Goal: Task Accomplishment & Management: Complete application form

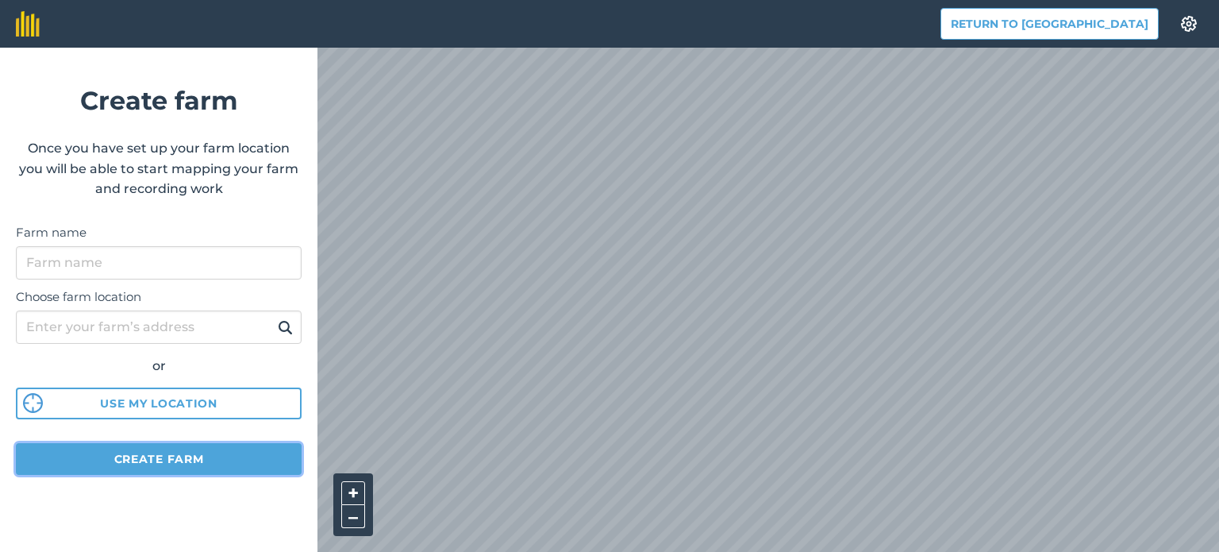
click at [194, 457] on button "Create farm" at bounding box center [159, 459] width 286 height 32
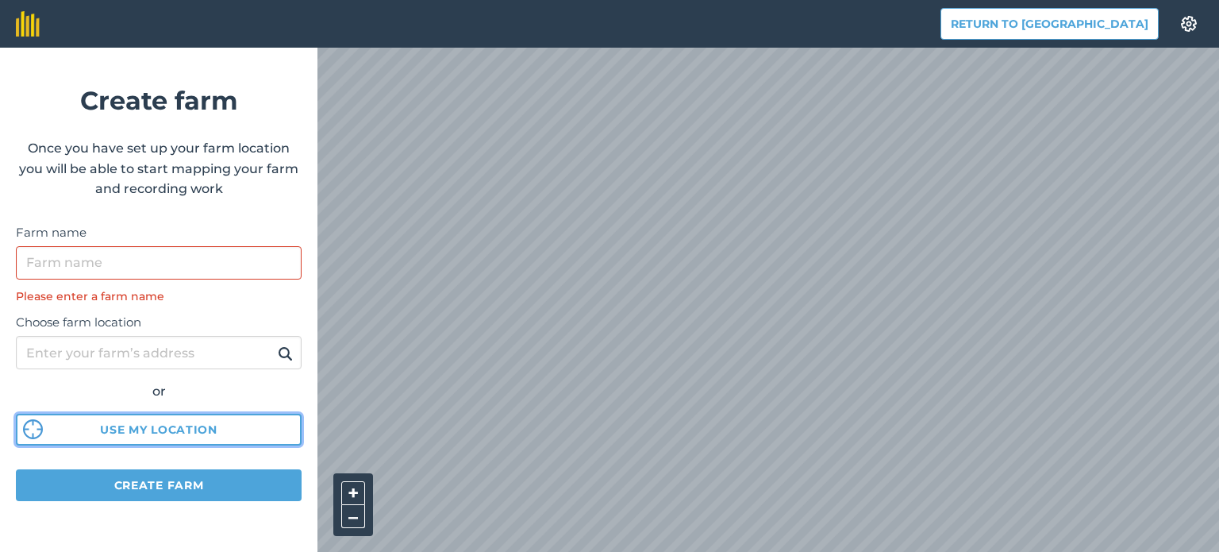
click at [179, 432] on button "Use my location" at bounding box center [159, 429] width 286 height 32
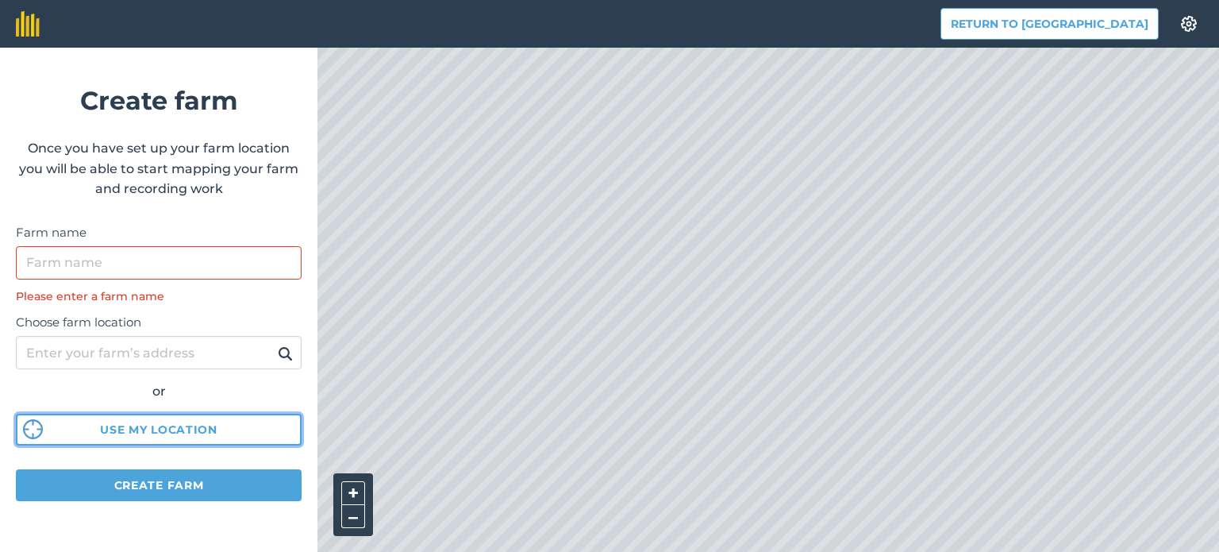
click at [209, 435] on button "Use my location" at bounding box center [159, 429] width 286 height 32
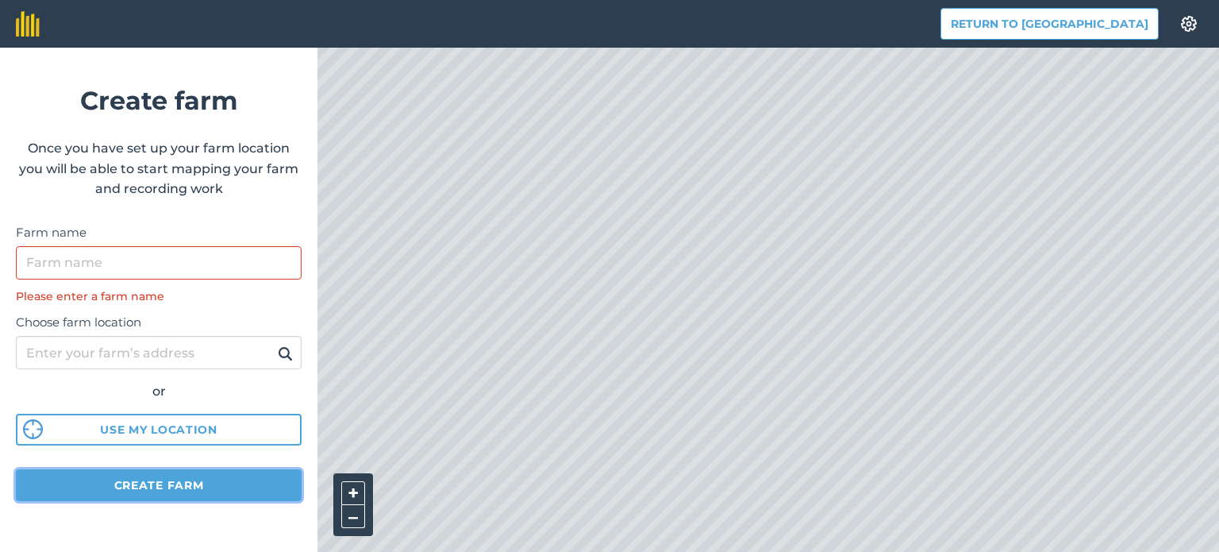
click at [210, 487] on button "Create farm" at bounding box center [159, 485] width 286 height 32
click at [168, 488] on button "Create farm" at bounding box center [159, 485] width 286 height 32
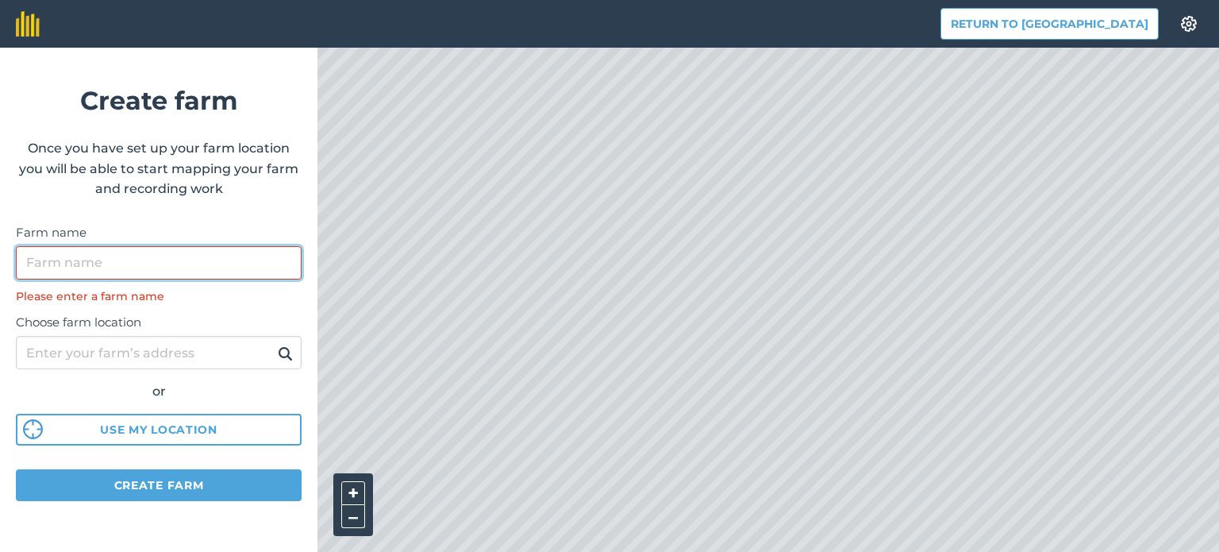
click at [95, 262] on input "Farm name" at bounding box center [159, 262] width 286 height 33
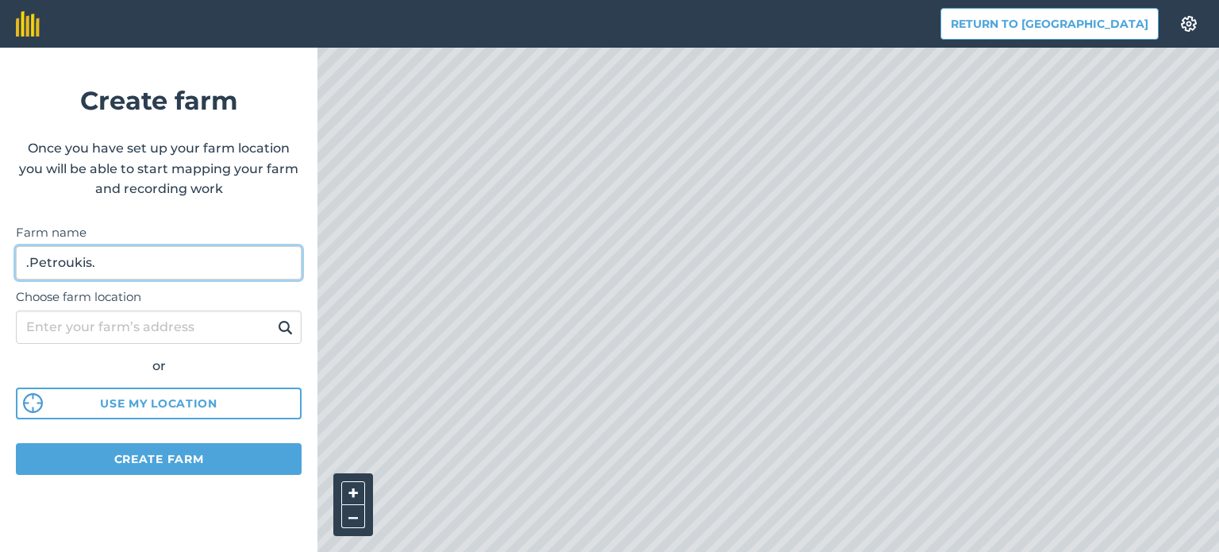
type input ".Petroukis."
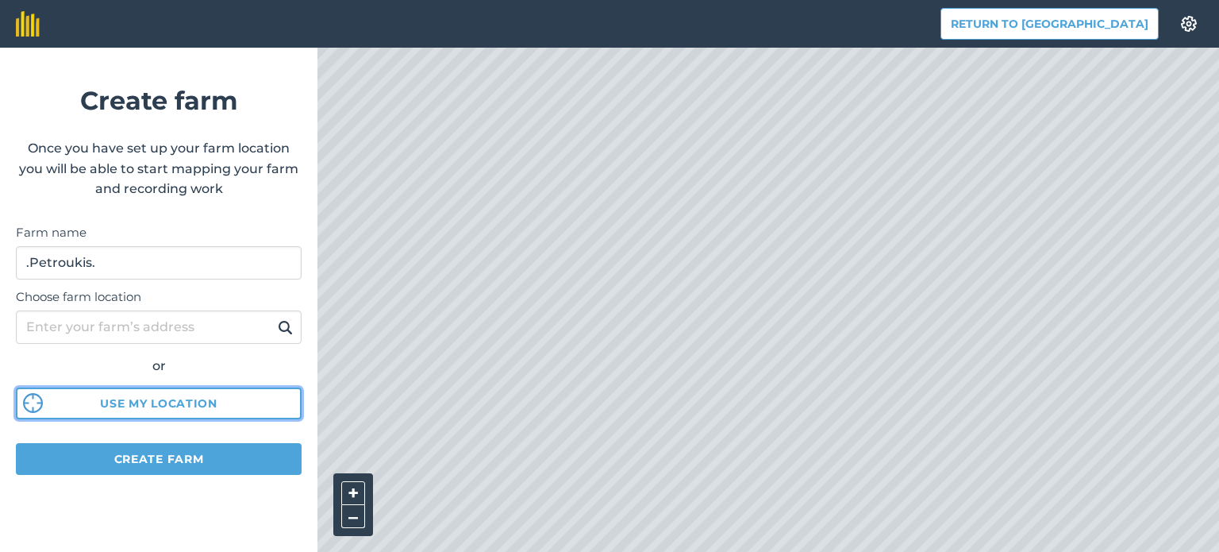
click at [203, 396] on button "Use my location" at bounding box center [159, 403] width 286 height 32
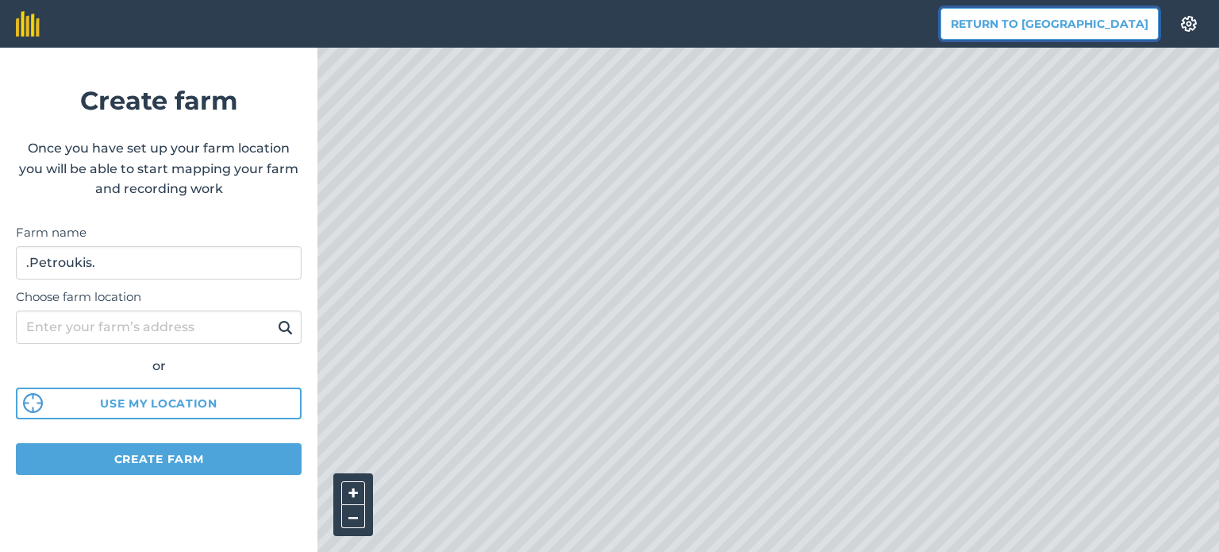
click at [1098, 28] on button "Return to [GEOGRAPHIC_DATA]" at bounding box center [1049, 24] width 218 height 32
click at [1073, 28] on button "Return to [GEOGRAPHIC_DATA]" at bounding box center [1049, 24] width 218 height 32
click at [37, 31] on img at bounding box center [28, 23] width 24 height 25
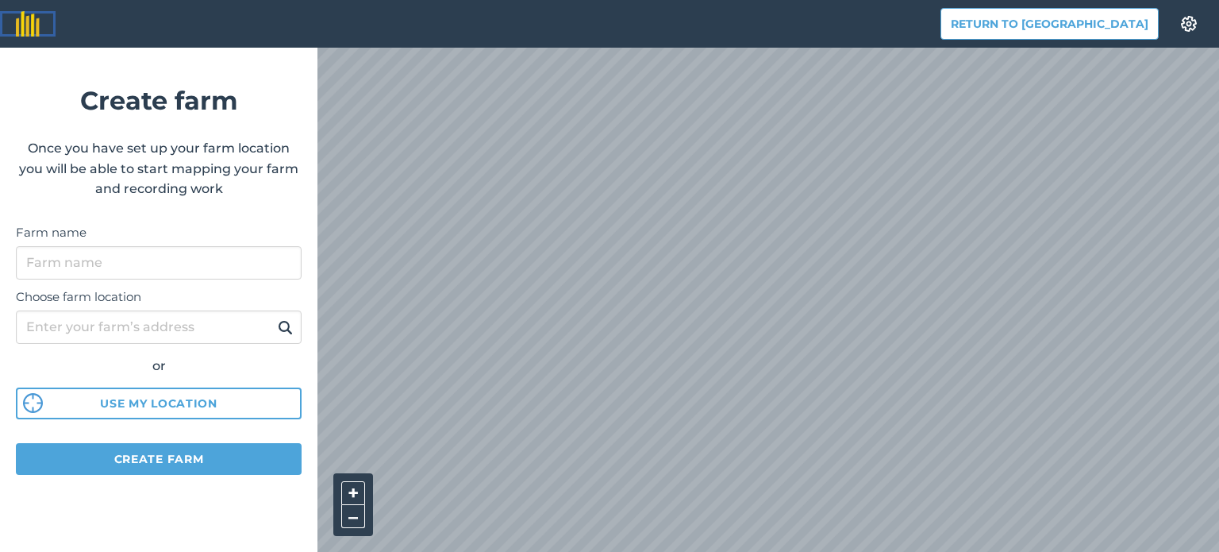
click at [38, 35] on img at bounding box center [28, 23] width 24 height 25
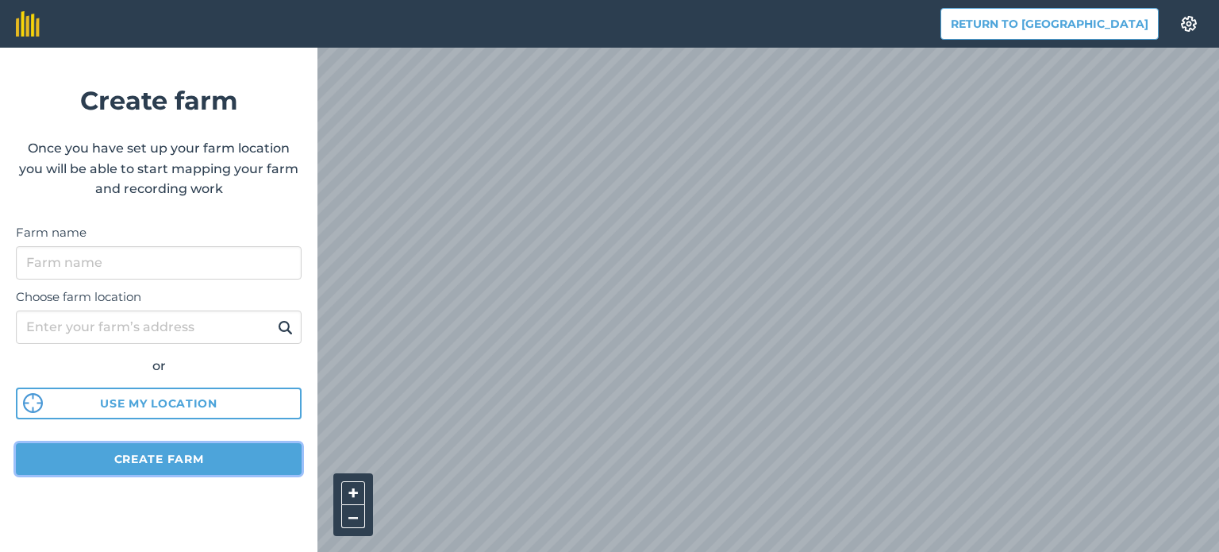
click at [142, 469] on button "Create farm" at bounding box center [159, 459] width 286 height 32
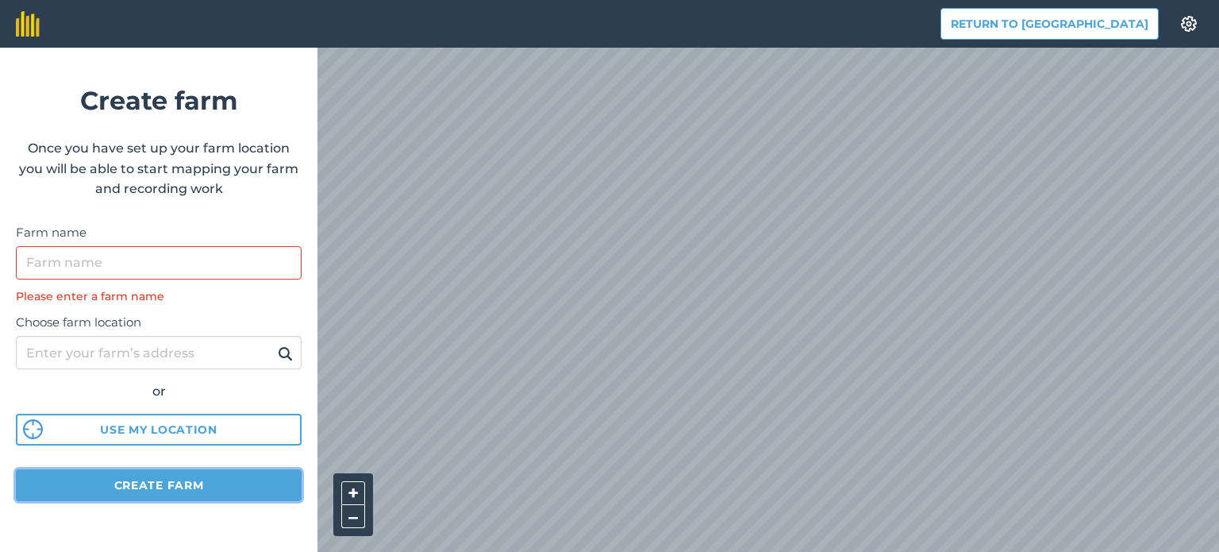
click at [143, 479] on button "Create farm" at bounding box center [159, 485] width 286 height 32
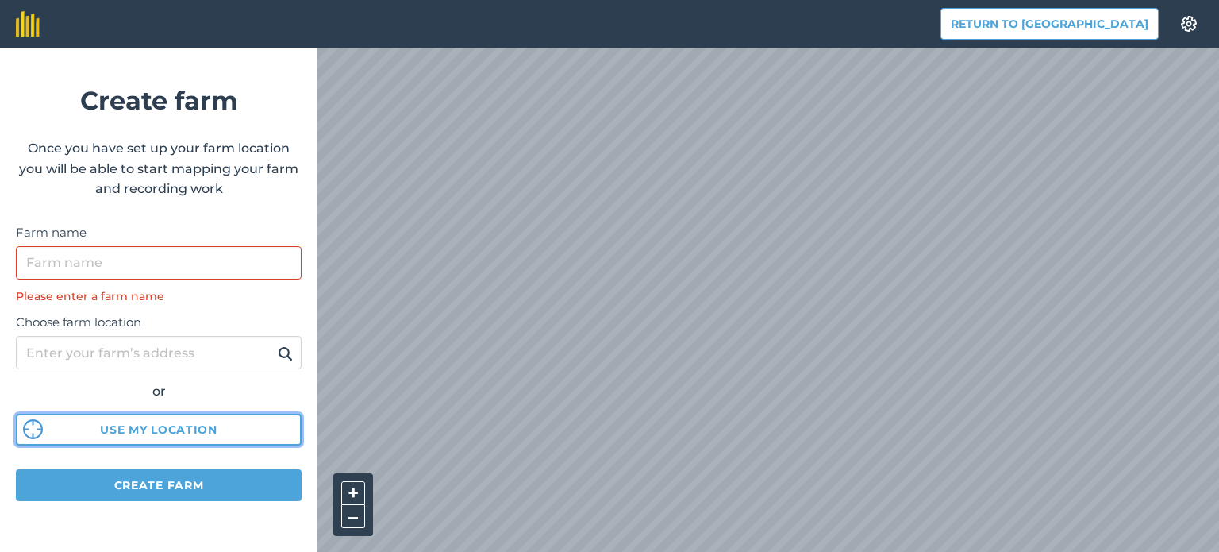
click at [118, 432] on button "Use my location" at bounding box center [159, 429] width 286 height 32
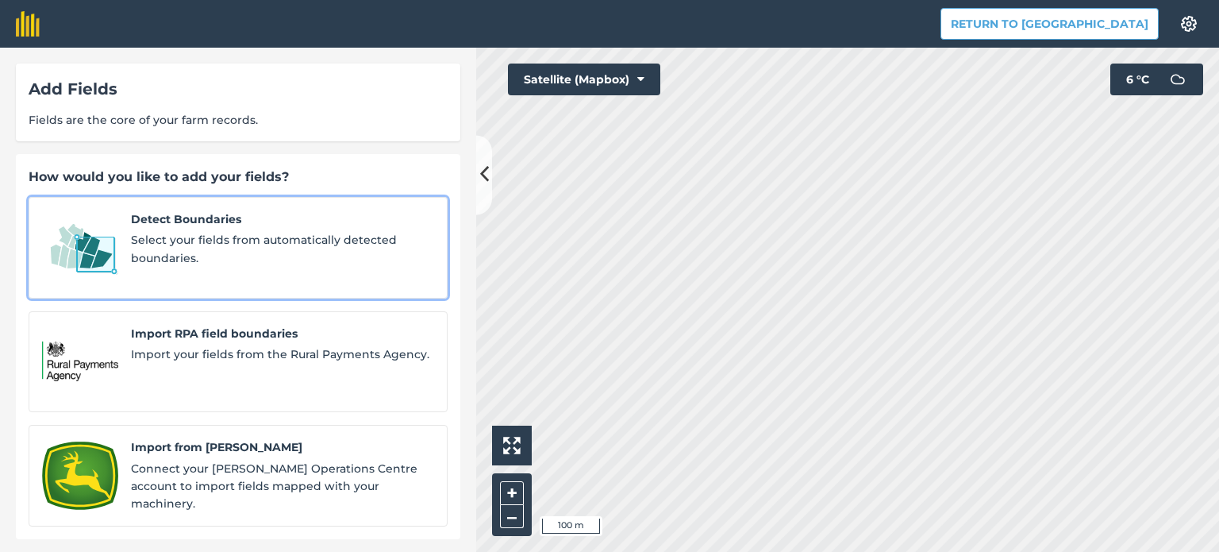
click at [200, 233] on span "Select your fields from automatically detected boundaries." at bounding box center [282, 249] width 303 height 36
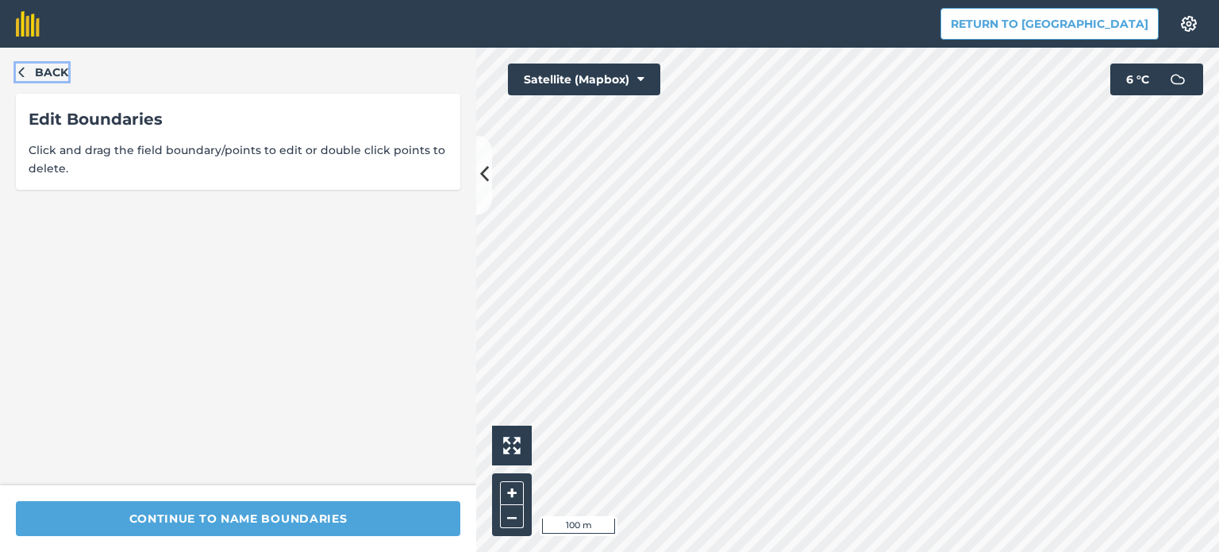
click at [23, 75] on icon "button" at bounding box center [21, 71] width 11 height 11
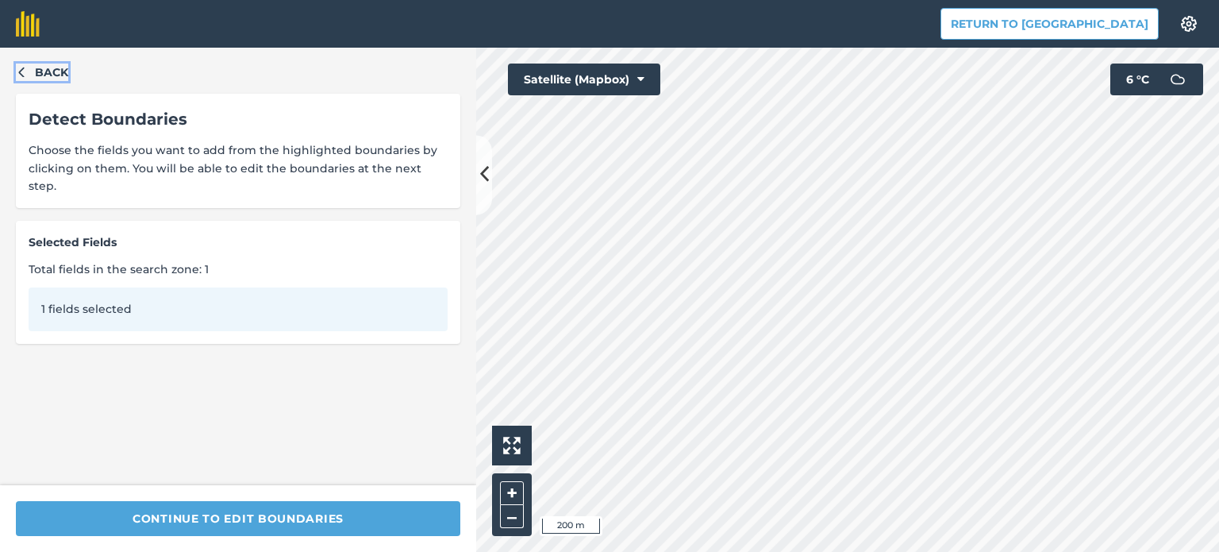
click at [29, 75] on button "Back" at bounding box center [42, 71] width 52 height 17
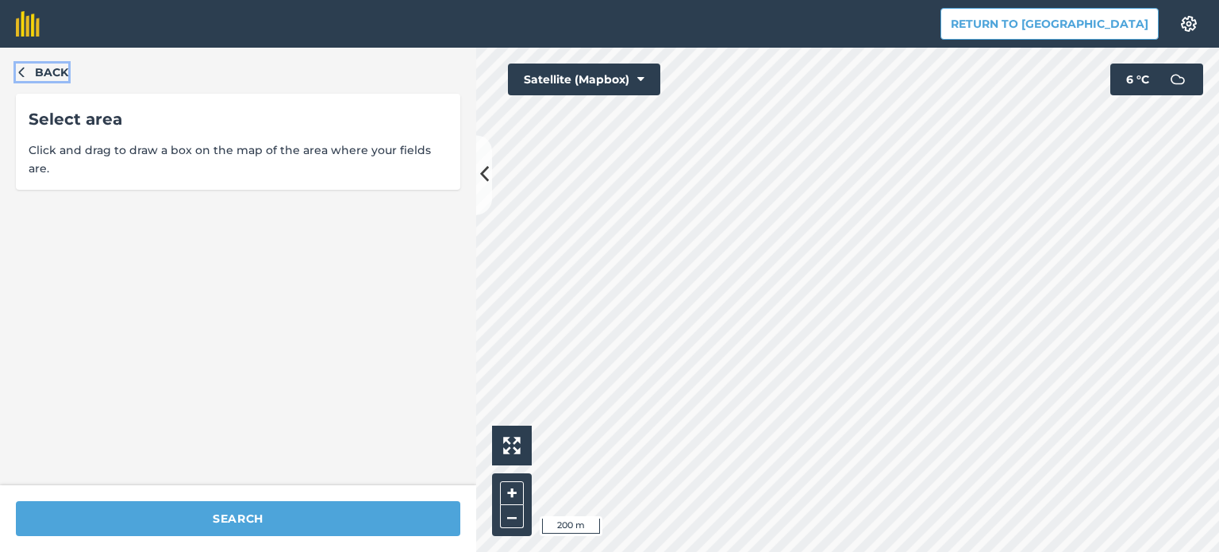
click at [25, 71] on icon "button" at bounding box center [21, 71] width 11 height 11
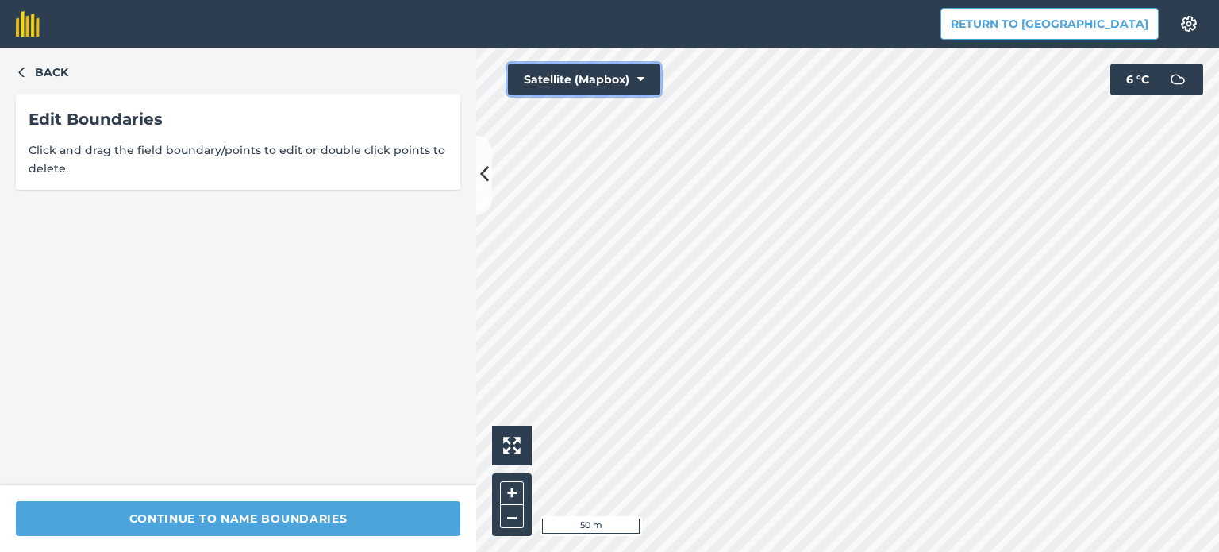
click at [622, 148] on div "Click to start drawing i 50 m + – Satellite (Mapbox) 6 ° C" at bounding box center [847, 300] width 743 height 504
drag, startPoint x: 619, startPoint y: 76, endPoint x: 945, endPoint y: 564, distance: 587.0
click at [945, 551] on html "Return to Agreena Settings Map printing is not available on our free plan Pleas…" at bounding box center [609, 276] width 1219 height 552
click at [656, 88] on div "Click to start drawing i 20 m + – Satellite (Mapbox) 6 ° C" at bounding box center [847, 300] width 743 height 504
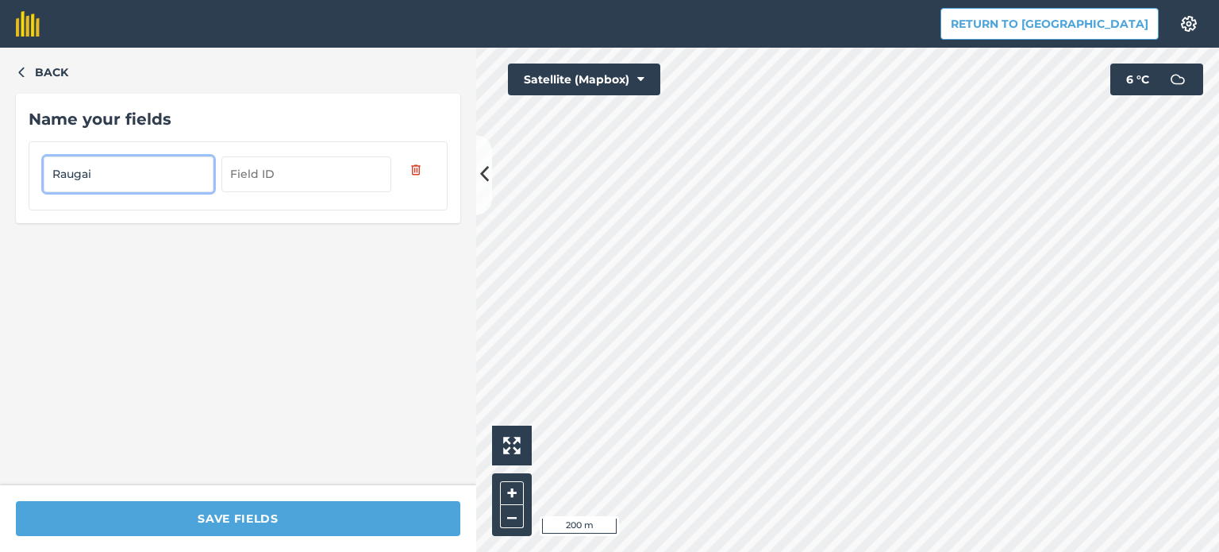
type input "Raugai"
